Goal: Transaction & Acquisition: Obtain resource

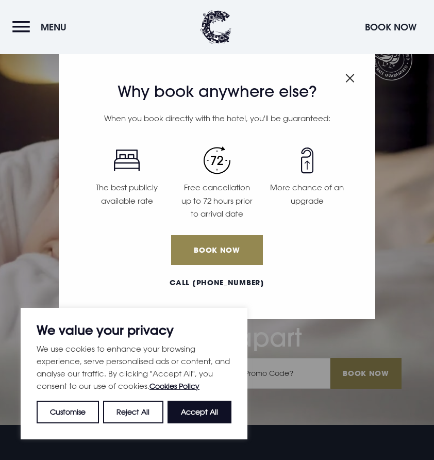
click at [19, 37] on button "Menu" at bounding box center [41, 27] width 59 height 22
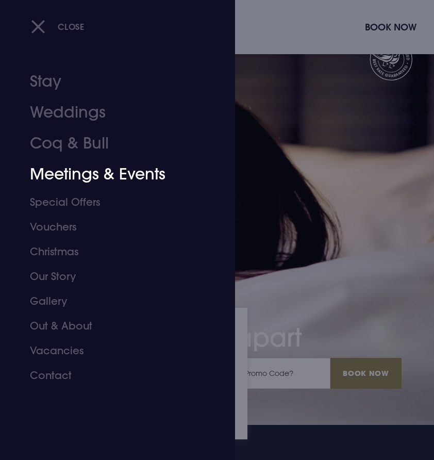
click at [55, 163] on link "Meetings & Events" at bounding box center [111, 174] width 163 height 31
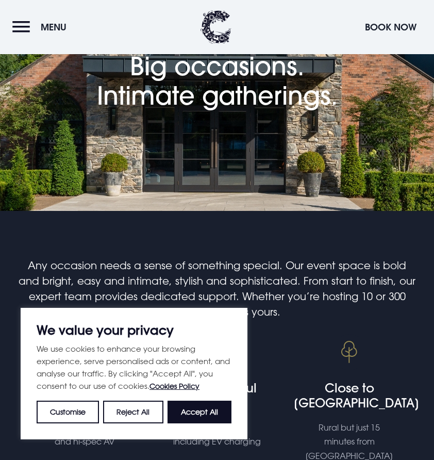
scroll to position [137, 0]
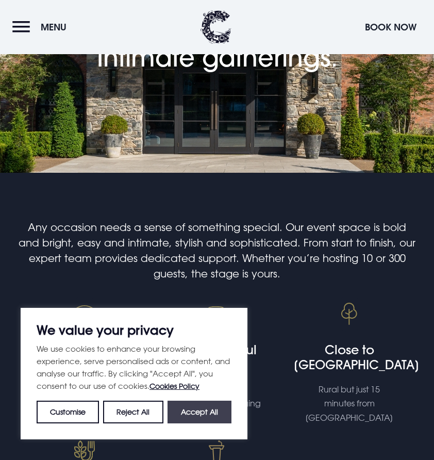
click at [189, 414] on button "Accept All" at bounding box center [199, 411] width 64 height 23
checkbox input "true"
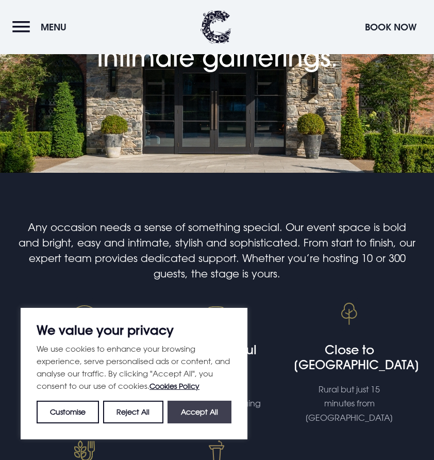
checkbox input "true"
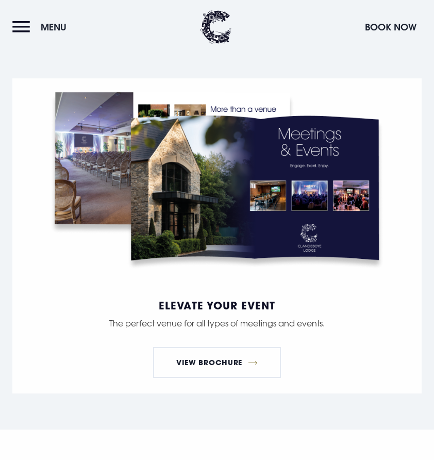
scroll to position [1170, 0]
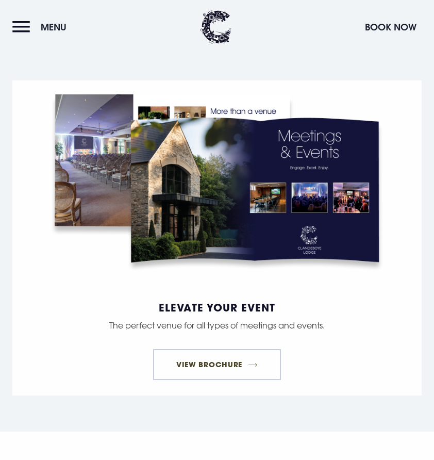
click at [188, 349] on link "View Brochure" at bounding box center [217, 364] width 128 height 31
